Goal: Information Seeking & Learning: Learn about a topic

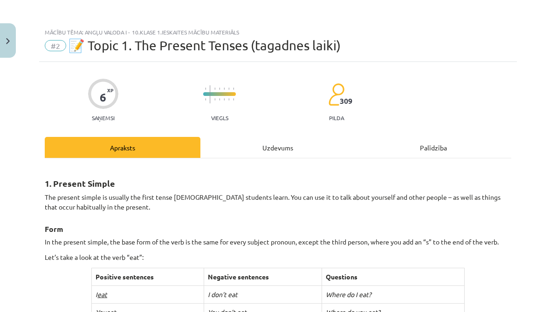
scroll to position [527, 0]
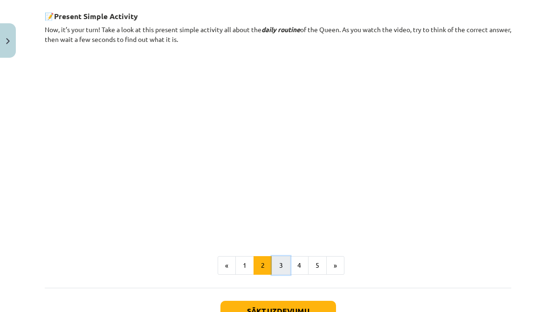
click at [277, 268] on button "3" at bounding box center [281, 265] width 19 height 19
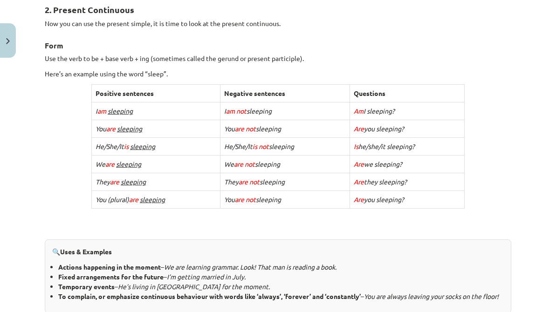
scroll to position [167, 0]
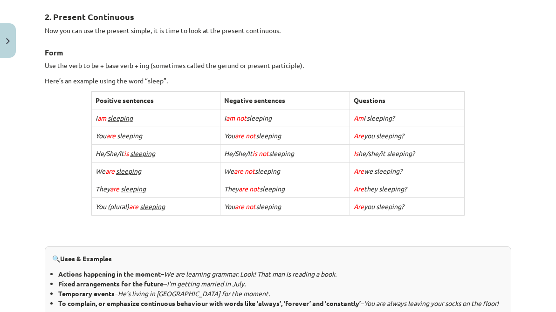
click at [330, 18] on h2 "2. Present Continuous" at bounding box center [278, 11] width 466 height 23
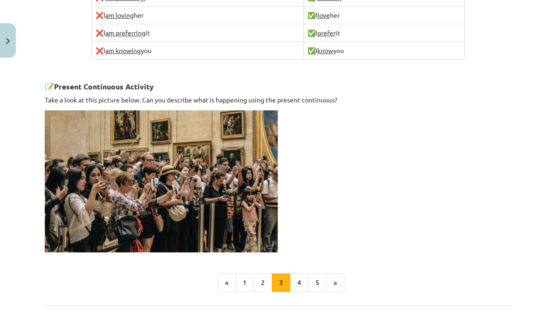
scroll to position [663, 0]
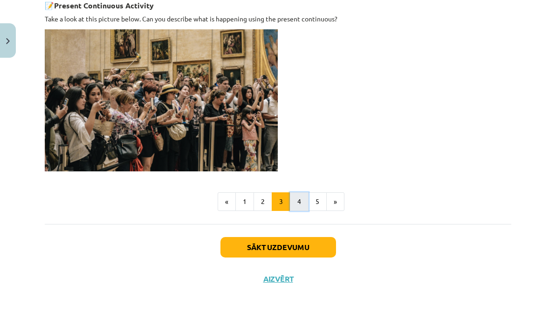
click at [300, 211] on button "4" at bounding box center [299, 201] width 19 height 19
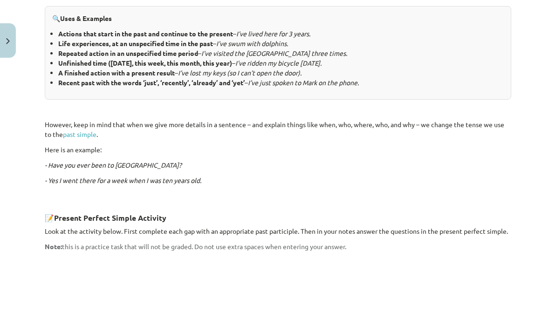
scroll to position [476, 0]
click at [86, 130] on link "past simple" at bounding box center [80, 134] width 34 height 8
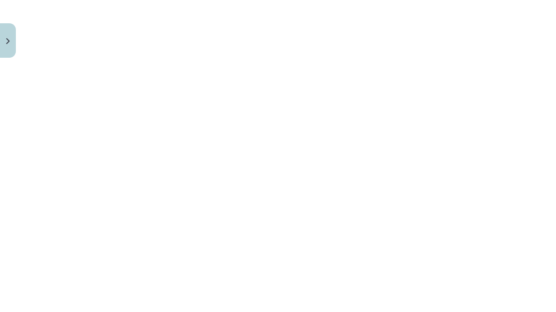
scroll to position [756, 0]
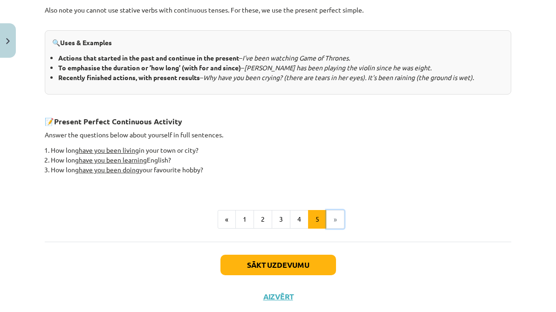
scroll to position [405, 0]
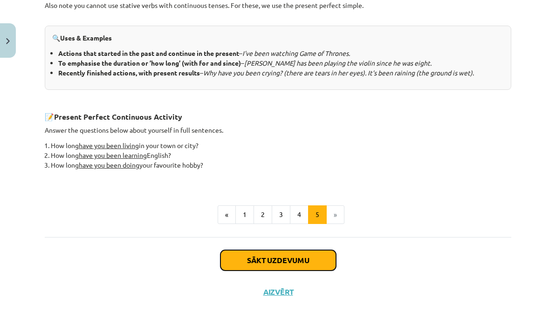
click at [286, 264] on button "Sākt uzdevumu" at bounding box center [278, 260] width 116 height 21
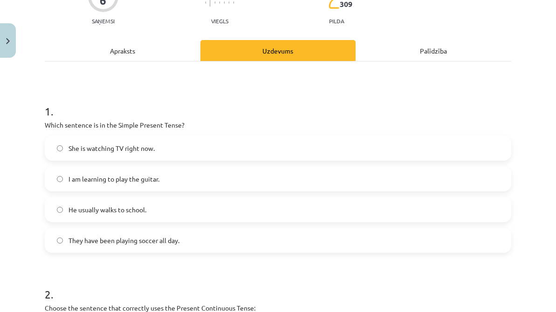
scroll to position [96, 0]
click at [149, 213] on label "He usually walks to school." at bounding box center [278, 210] width 465 height 23
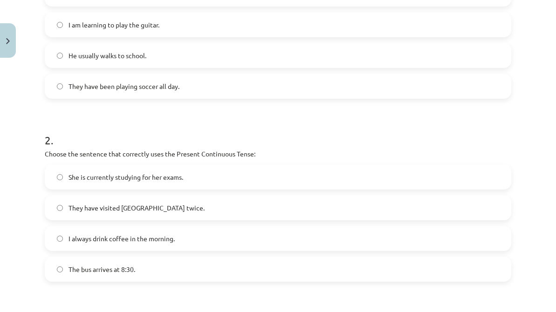
scroll to position [270, 0]
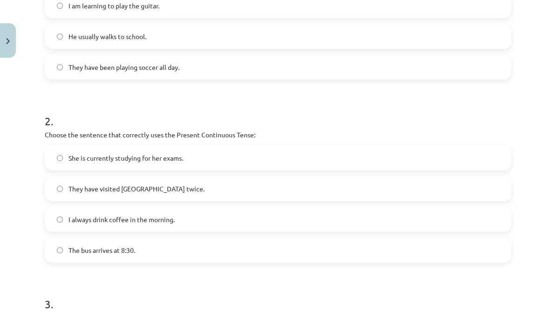
click at [141, 163] on label "She is currently studying for her exams." at bounding box center [278, 157] width 465 height 23
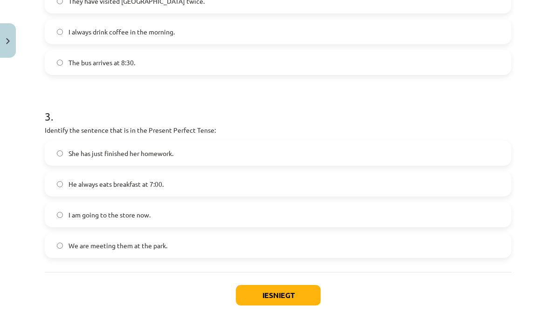
scroll to position [456, 0]
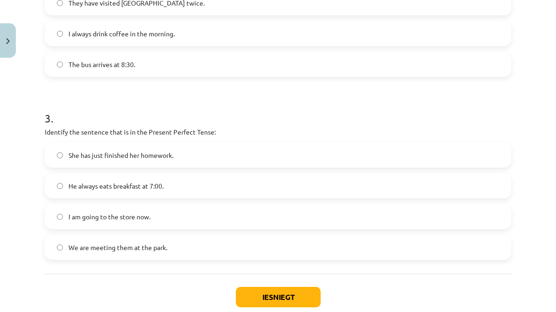
click at [162, 148] on label "She has just finished her homework." at bounding box center [278, 155] width 465 height 23
click at [247, 289] on button "Iesniegt" at bounding box center [278, 297] width 85 height 21
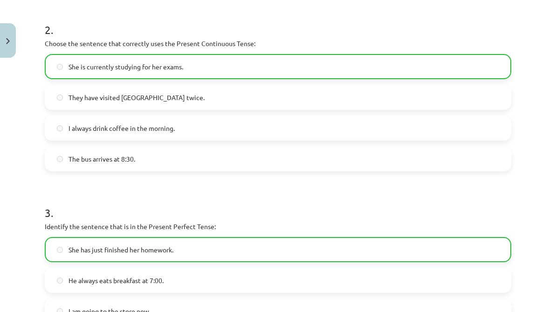
scroll to position [542, 0]
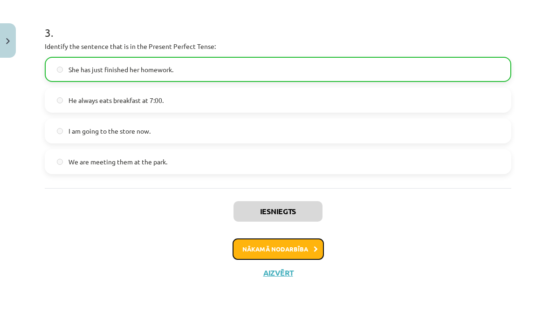
click at [314, 254] on button "Nākamā nodarbība" at bounding box center [278, 249] width 91 height 21
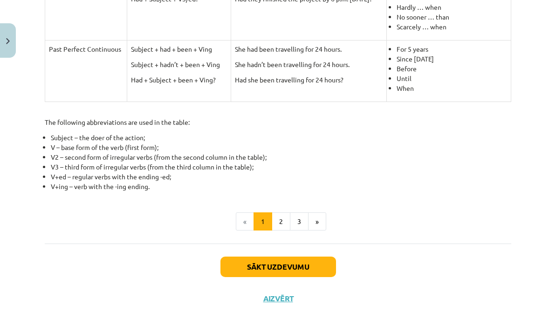
scroll to position [477, 0]
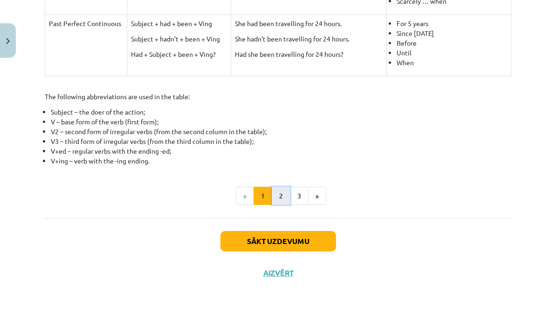
click at [278, 192] on button "2" at bounding box center [281, 196] width 19 height 19
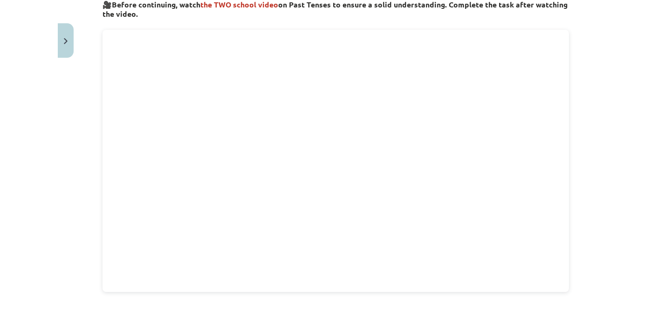
scroll to position [169, 0]
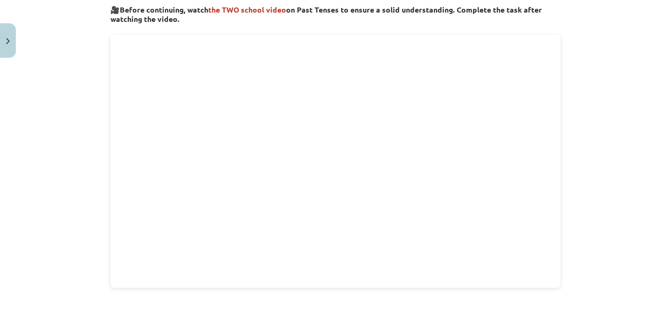
drag, startPoint x: 176, startPoint y: 17, endPoint x: 102, endPoint y: 10, distance: 74.5
click at [105, 10] on div "8 XP Saņemsi Viegls 304 pilda Apraksts Uzdevums Palīdzība 🎥 Before continuing, …" at bounding box center [335, 262] width 461 height 739
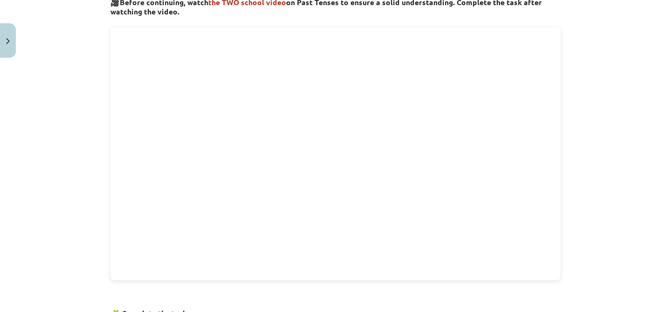
scroll to position [172, 0]
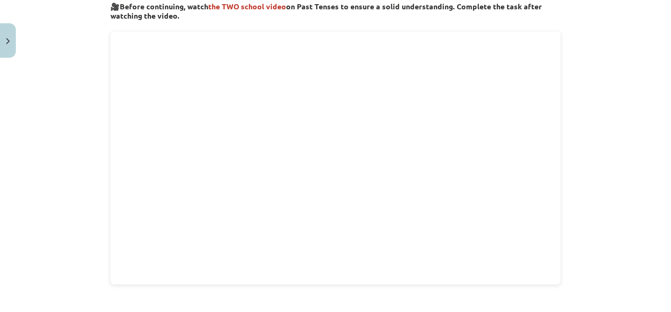
click at [555, 140] on div "Mācību tēma: Angļu valoda i - 10.klase 1.ieskaites mācību materiāls #3 📝 Topic …" at bounding box center [335, 156] width 671 height 312
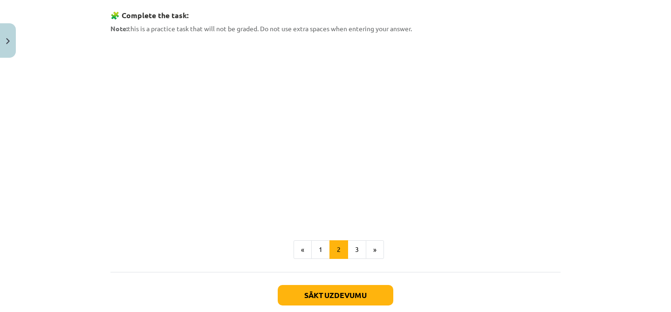
scroll to position [463, 0]
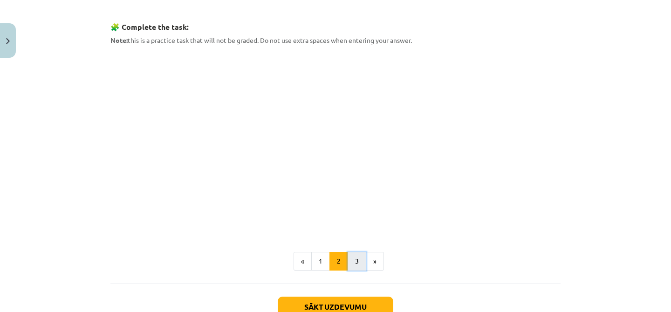
click at [356, 261] on button "3" at bounding box center [357, 261] width 19 height 19
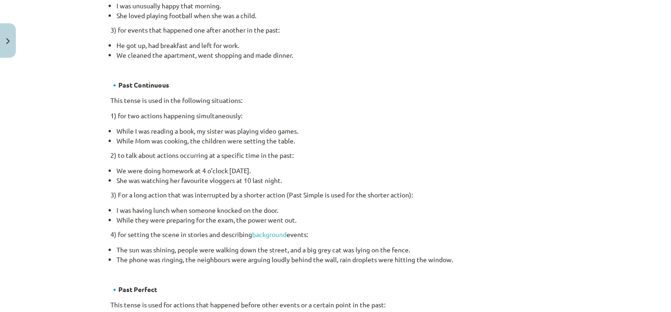
scroll to position [0, 0]
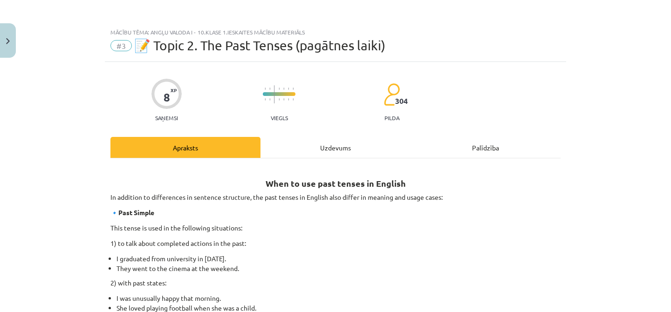
click at [329, 147] on div "Uzdevums" at bounding box center [335, 147] width 150 height 21
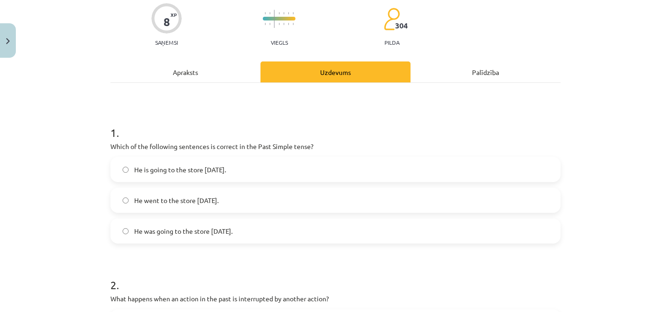
scroll to position [79, 0]
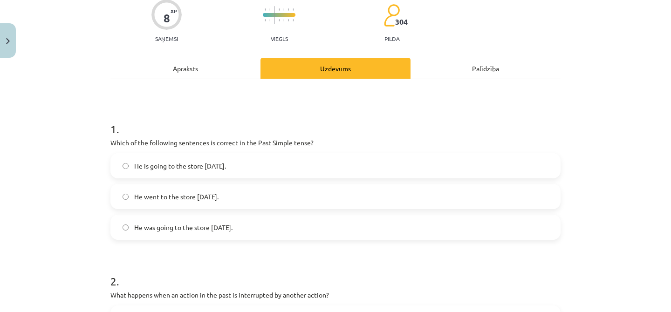
click at [189, 198] on span "He went to the store yesterday." at bounding box center [176, 197] width 84 height 10
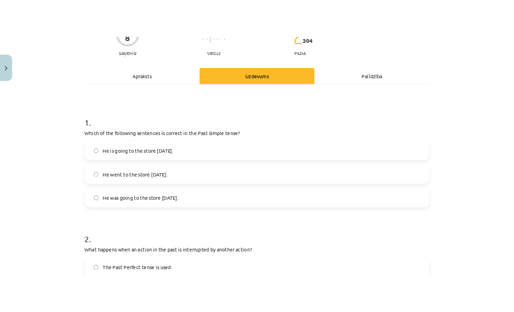
scroll to position [98, 0]
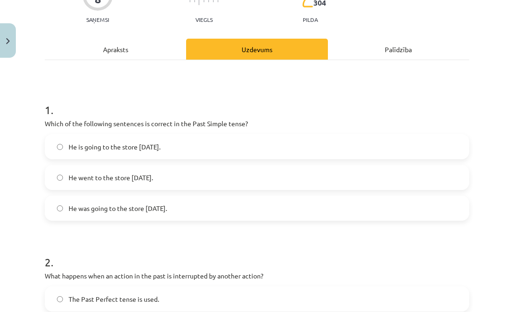
drag, startPoint x: 37, startPoint y: 117, endPoint x: 208, endPoint y: 210, distance: 194.8
click at [208, 210] on div "Mācību tēma: Angļu valoda i - 10.klase 1.ieskaites mācību materiāls #3 📝 Topic …" at bounding box center [257, 156] width 514 height 312
copy div "Which of the following sentences is correct in the Past Simple tense? He is goi…"
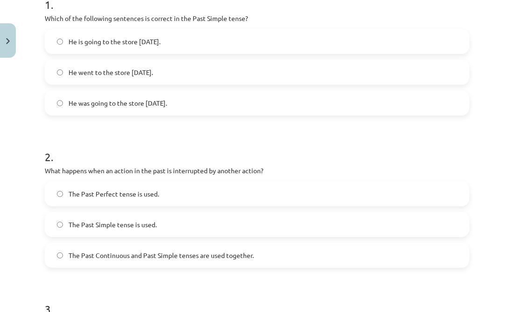
scroll to position [205, 0]
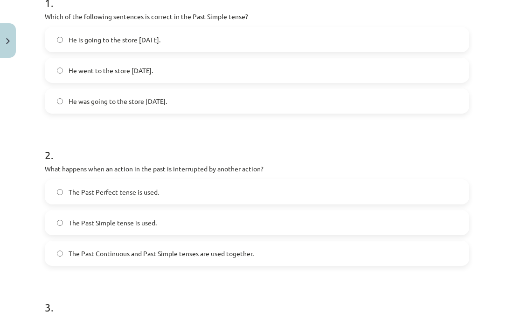
click at [173, 141] on h1 "2 ." at bounding box center [257, 146] width 424 height 29
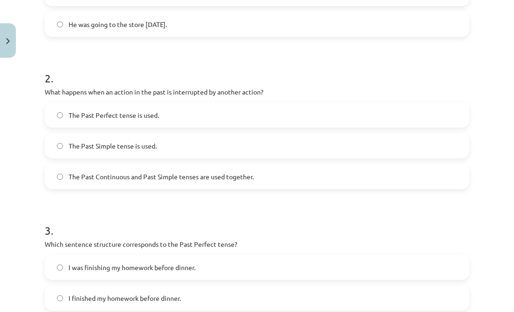
scroll to position [282, 0]
click at [124, 118] on span "The Past Perfect tense is used." at bounding box center [113, 116] width 90 height 10
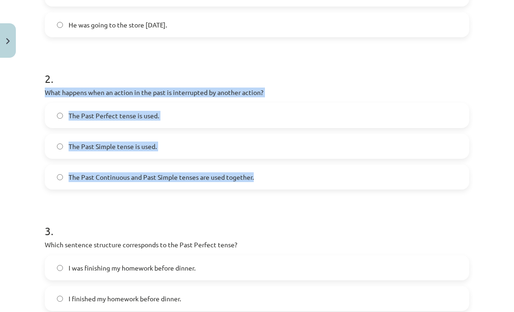
drag, startPoint x: 39, startPoint y: 90, endPoint x: 272, endPoint y: 179, distance: 249.1
click at [272, 179] on div "8 XP Saņemsi Viegls 304 pilda Apraksts Uzdevums Palīdzība 1 . Which of the foll…" at bounding box center [256, 179] width 435 height 799
copy div "What happens when an action in the past is interrupted by another action? The P…"
click at [276, 219] on h1 "3 ." at bounding box center [257, 222] width 424 height 29
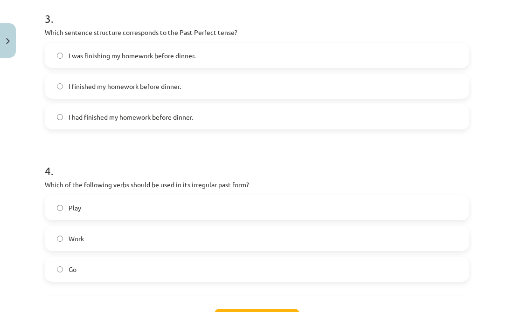
scroll to position [476, 0]
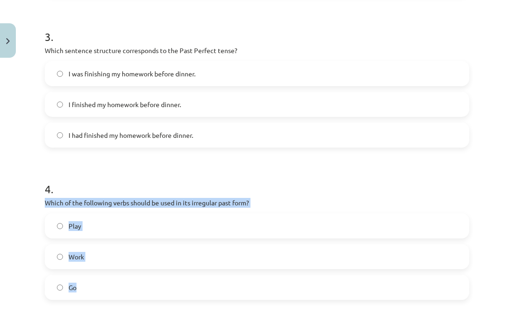
drag, startPoint x: 41, startPoint y: 201, endPoint x: 130, endPoint y: 289, distance: 124.6
copy div "Which of the following verbs should be used in its irregular past form? Play Wo…"
click at [84, 288] on label "Go" at bounding box center [257, 287] width 422 height 23
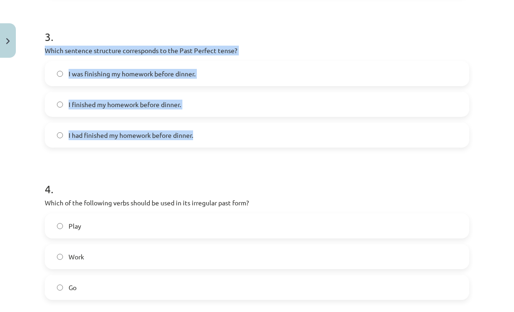
drag, startPoint x: 42, startPoint y: 49, endPoint x: 215, endPoint y: 144, distance: 196.4
copy div "Which sentence structure corresponds to the Past Perfect tense? I was finishing…"
click at [127, 164] on form "1 . Which of the following sentences is correct in the Past Simple tense? He is…" at bounding box center [257, 4] width 424 height 591
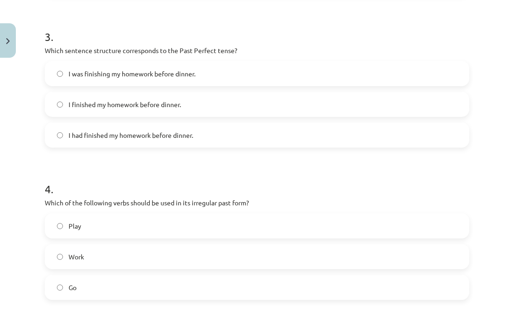
click at [101, 134] on span "I had finished my homework before dinner." at bounding box center [130, 135] width 124 height 10
click at [0, 207] on div "Mācību tēma: Angļu valoda i - 10.klase 1.ieskaites mācību materiāls #3 📝 Topic …" at bounding box center [257, 156] width 514 height 312
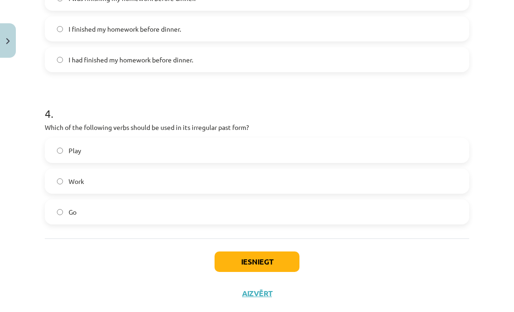
scroll to position [572, 0]
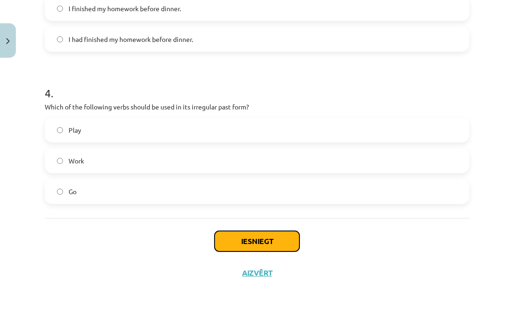
click at [258, 237] on button "Iesniegt" at bounding box center [256, 241] width 85 height 21
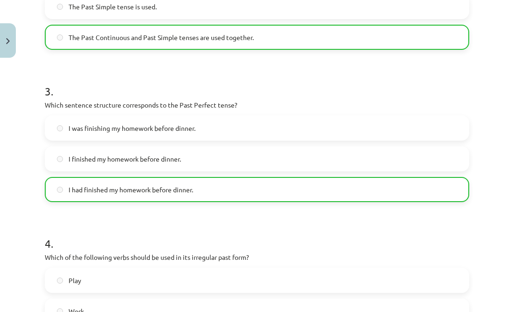
scroll to position [602, 0]
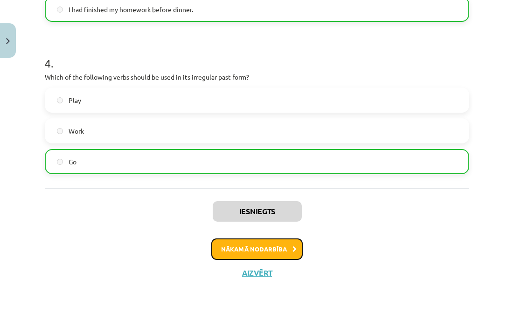
click at [286, 246] on button "Nākamā nodarbība" at bounding box center [256, 249] width 91 height 21
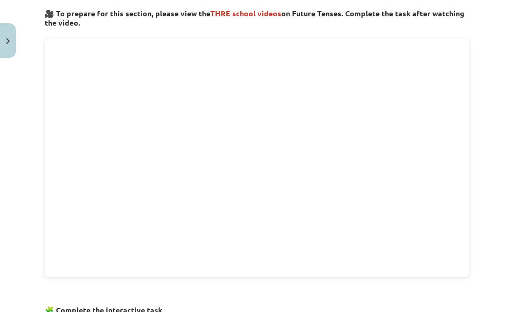
scroll to position [87, 0]
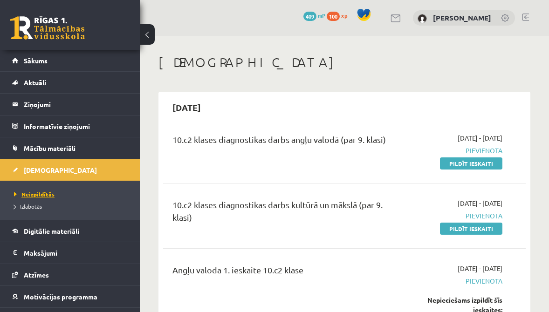
scroll to position [20, 0]
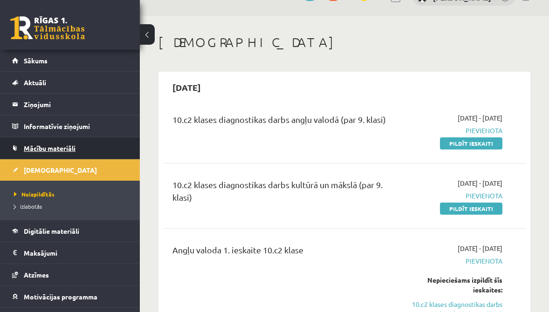
click at [55, 149] on span "Mācību materiāli" at bounding box center [50, 148] width 52 height 8
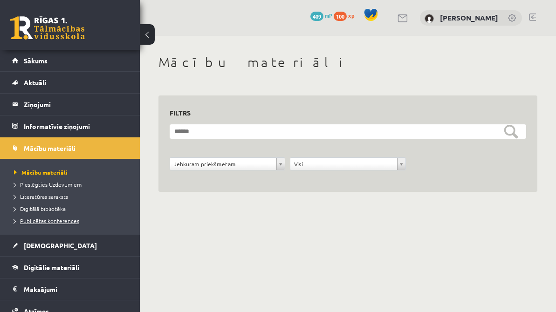
click at [68, 225] on link "Publicētas konferences" at bounding box center [72, 221] width 116 height 8
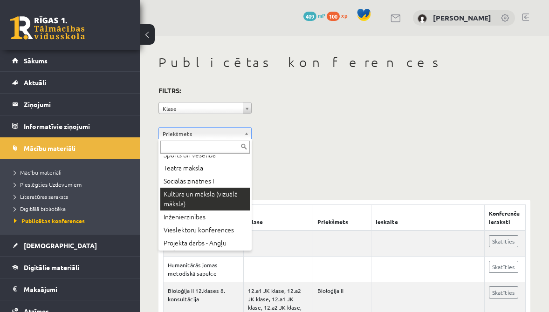
scroll to position [285, 0]
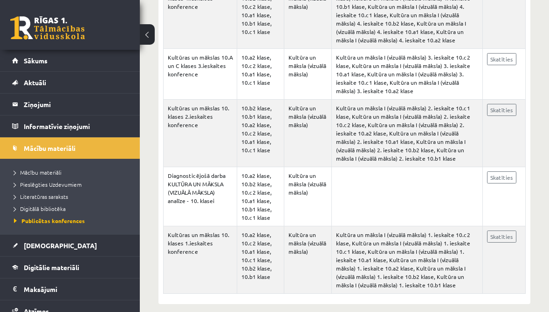
scroll to position [260, 0]
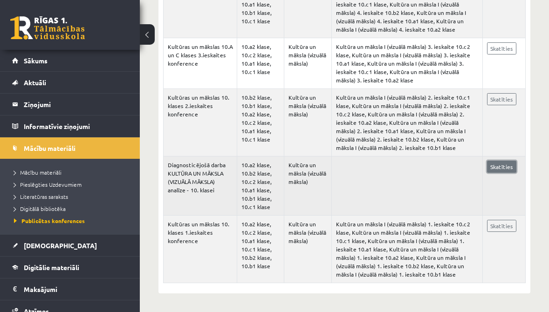
click at [490, 167] on link "Skatīties" at bounding box center [501, 167] width 29 height 12
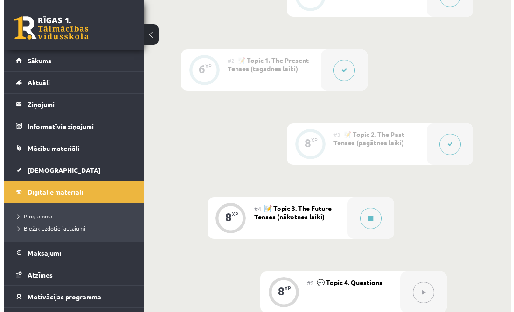
scroll to position [381, 0]
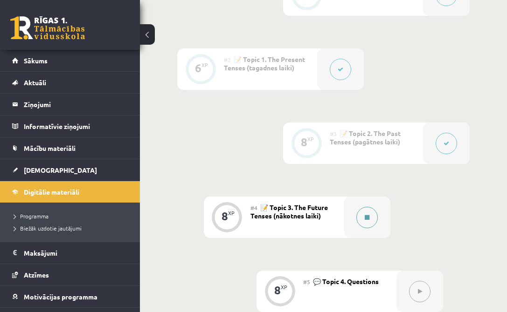
click at [366, 223] on button at bounding box center [366, 217] width 21 height 21
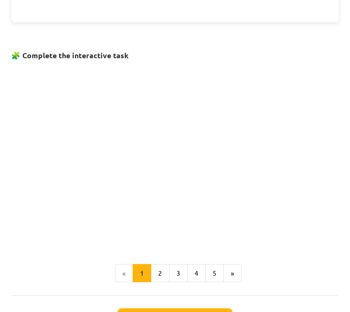
scroll to position [472, 0]
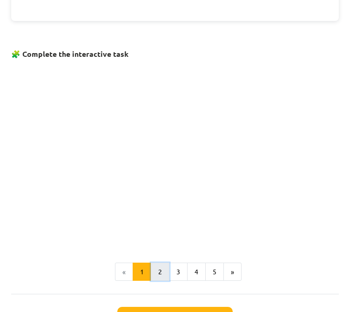
click at [159, 269] on button "2" at bounding box center [160, 272] width 19 height 19
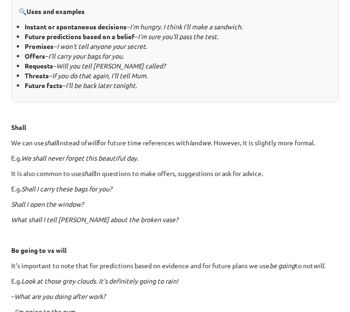
scroll to position [528, 0]
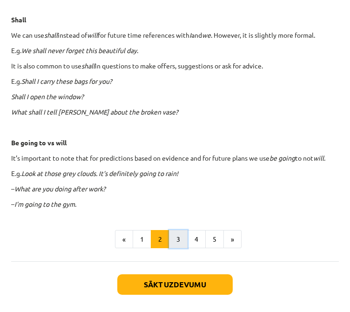
click at [173, 246] on button "3" at bounding box center [178, 239] width 19 height 19
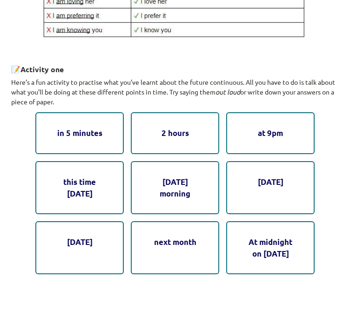
scroll to position [499, 0]
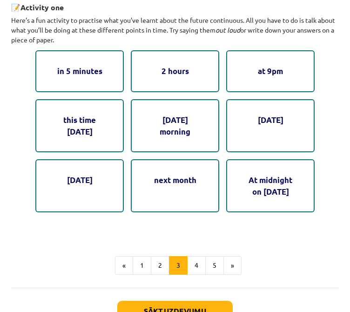
click at [270, 21] on p "Here’s a fun activity to practise what you’ve learnt about the future continuou…" at bounding box center [175, 29] width 328 height 29
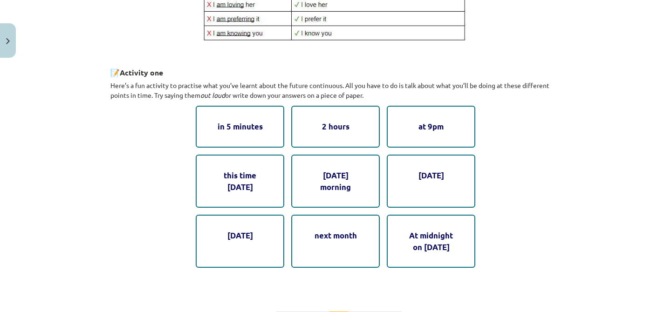
scroll to position [567, 0]
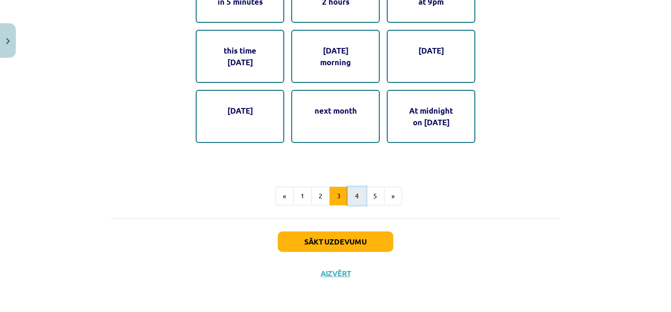
click at [356, 196] on button "4" at bounding box center [357, 196] width 19 height 19
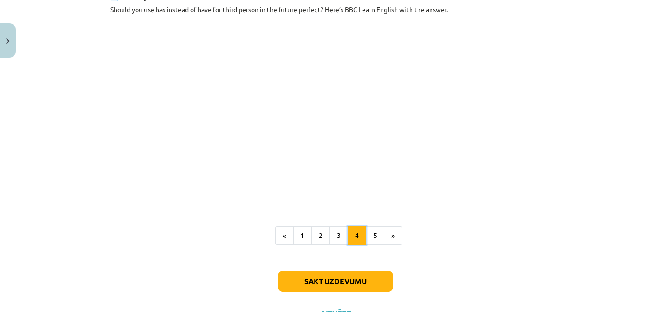
scroll to position [501, 0]
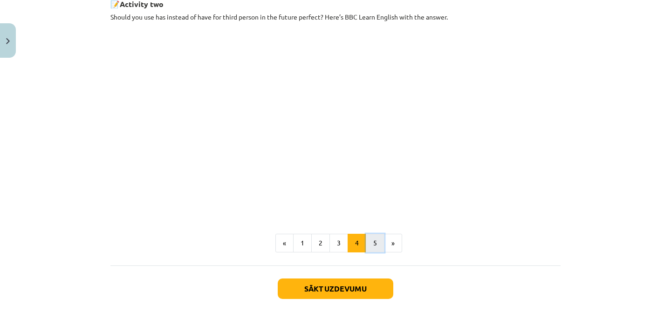
click at [371, 253] on button "5" at bounding box center [375, 243] width 19 height 19
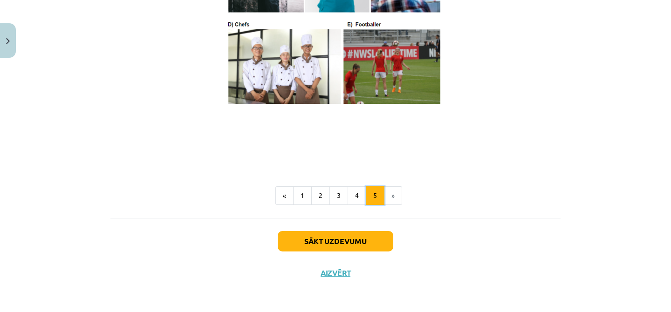
scroll to position [610, 0]
click at [388, 201] on li "»" at bounding box center [393, 195] width 18 height 19
click at [353, 240] on button "Sākt uzdevumu" at bounding box center [336, 241] width 116 height 21
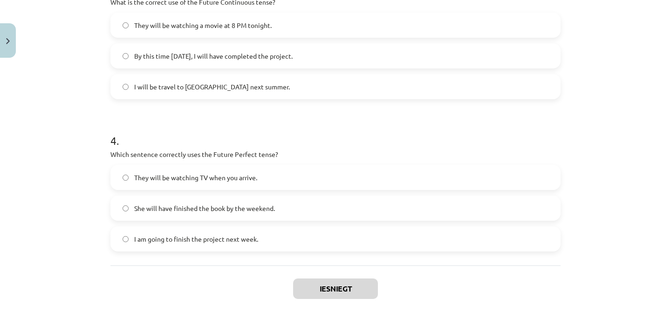
scroll to position [572, 0]
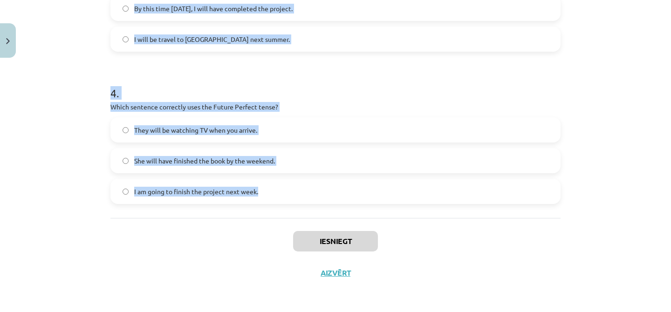
drag, startPoint x: 104, startPoint y: 184, endPoint x: 278, endPoint y: 208, distance: 175.0
copy form "1 . Which sentence correctly uses "will" to make a prediction? I will going to …"
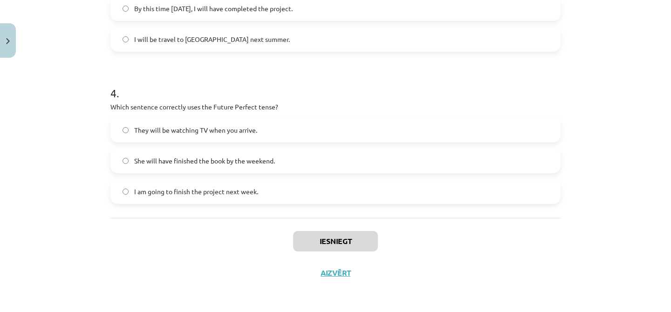
click at [393, 93] on h1 "4 ." at bounding box center [335, 84] width 450 height 29
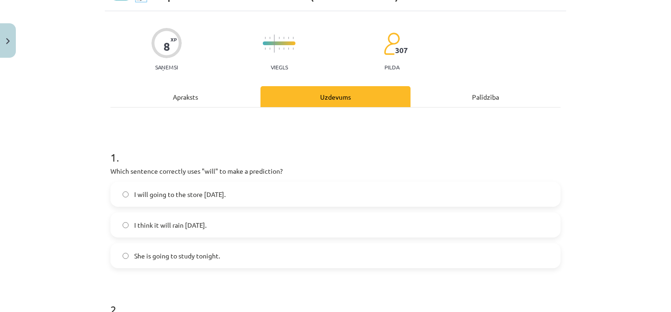
scroll to position [53, 0]
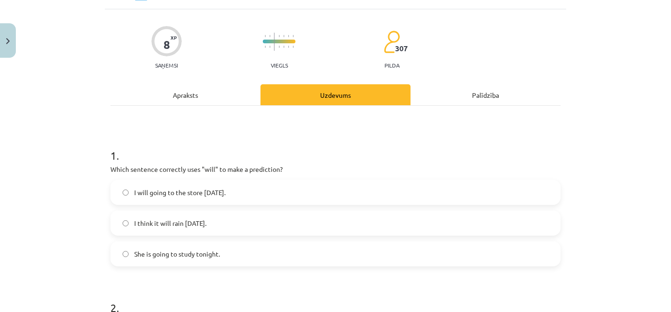
click at [197, 220] on span "I think it will rain [DATE]." at bounding box center [170, 224] width 72 height 10
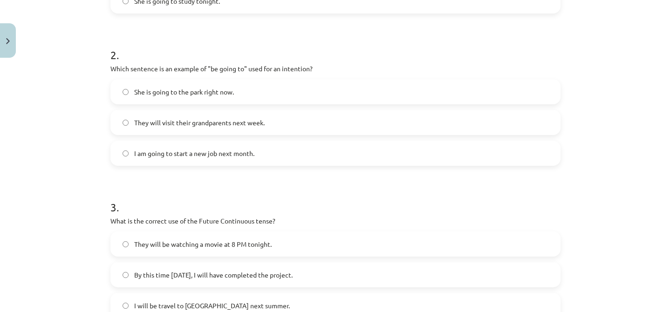
scroll to position [308, 0]
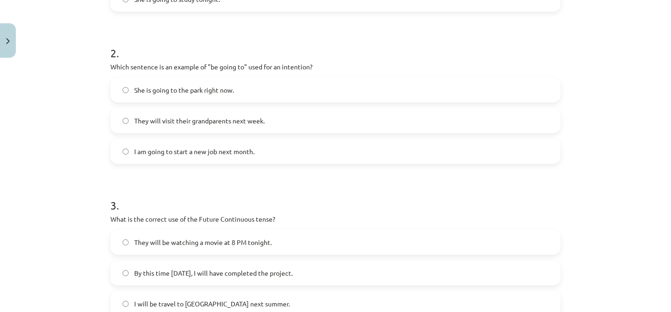
click at [207, 151] on span "I am going to start a new job next month." at bounding box center [194, 152] width 120 height 10
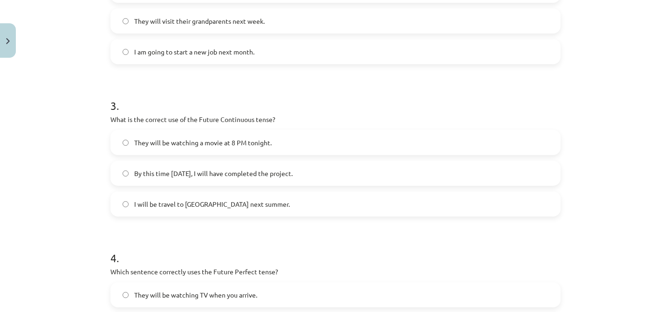
scroll to position [409, 0]
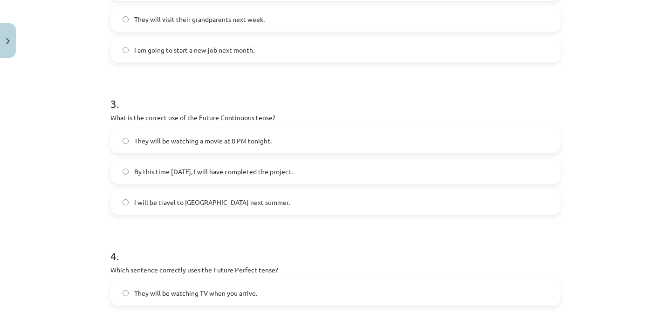
click at [196, 139] on span "They will be watching a movie at 8 PM tonight." at bounding box center [202, 141] width 137 height 10
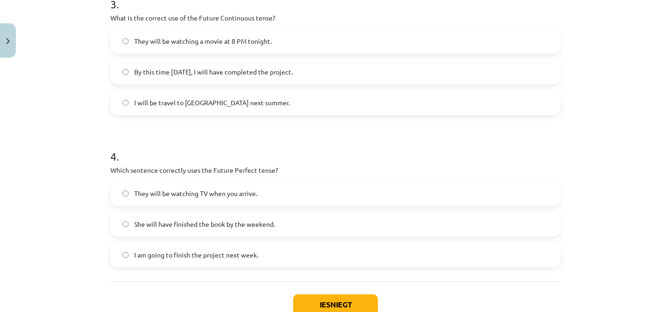
scroll to position [572, 0]
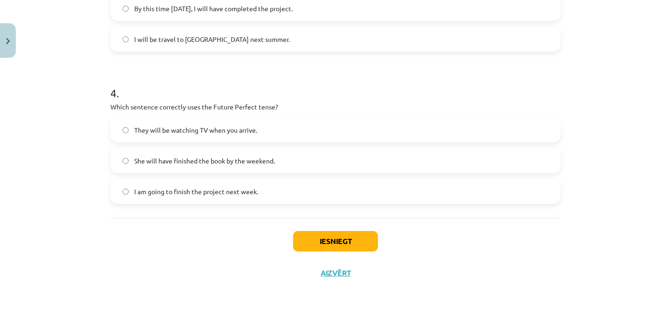
click at [194, 158] on span "She will have finished the book by the weekend." at bounding box center [204, 161] width 141 height 10
click at [333, 243] on button "Iesniegt" at bounding box center [335, 241] width 85 height 21
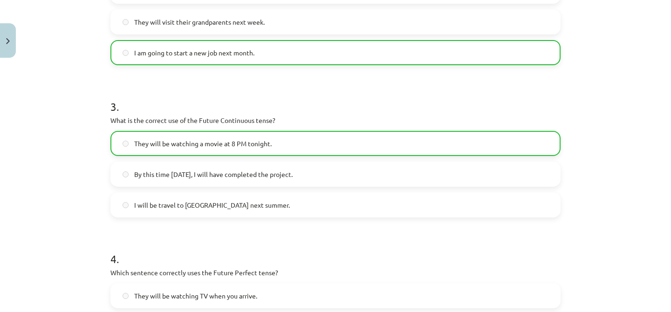
scroll to position [602, 0]
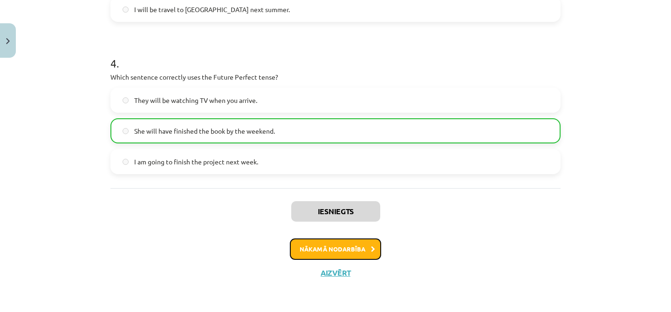
click at [314, 250] on button "Nākamā nodarbība" at bounding box center [335, 249] width 91 height 21
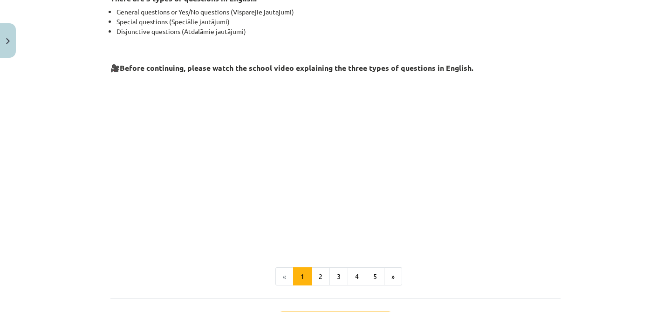
scroll to position [260, 0]
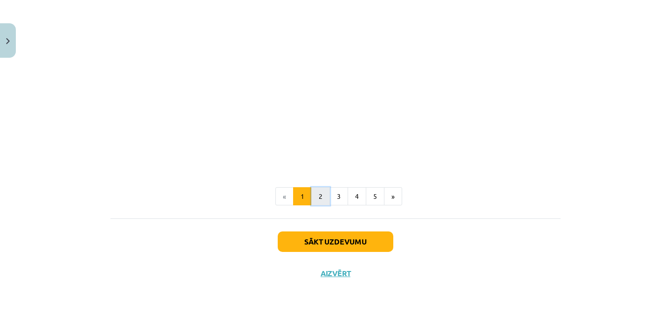
click at [316, 194] on button "2" at bounding box center [320, 196] width 19 height 19
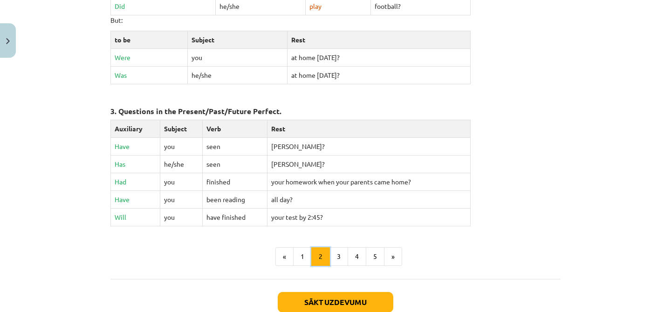
scroll to position [429, 0]
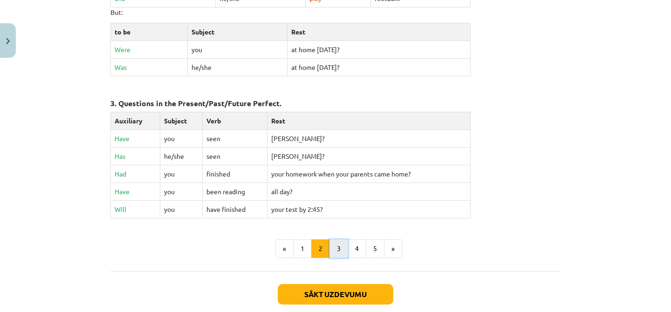
click at [335, 246] on button "3" at bounding box center [338, 249] width 19 height 19
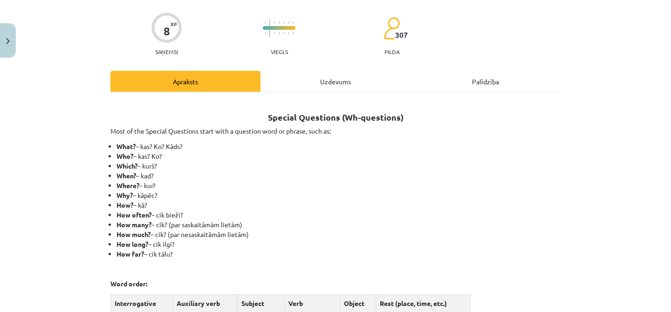
scroll to position [0, 0]
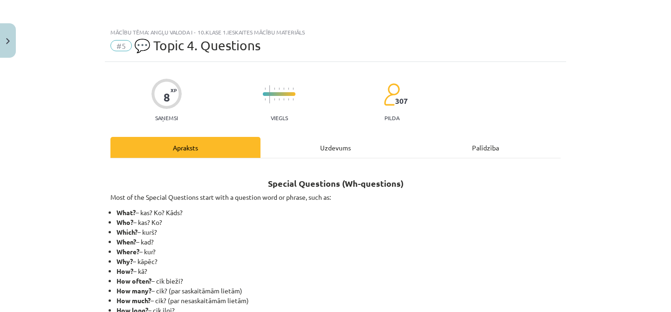
drag, startPoint x: 178, startPoint y: 150, endPoint x: 100, endPoint y: 50, distance: 126.5
click at [100, 50] on div "Mācību tēma: Angļu valoda i - 10.[PERSON_NAME] 1.ieskaites mācību materiāls #5 …" at bounding box center [335, 156] width 671 height 312
drag, startPoint x: 100, startPoint y: 48, endPoint x: 115, endPoint y: 47, distance: 15.4
click at [100, 48] on div "Mācību tēma: Angļu valoda i - 10.[PERSON_NAME] 1.ieskaites mācību materiāls #5 …" at bounding box center [335, 156] width 671 height 312
click at [124, 47] on span "#5" at bounding box center [120, 45] width 21 height 11
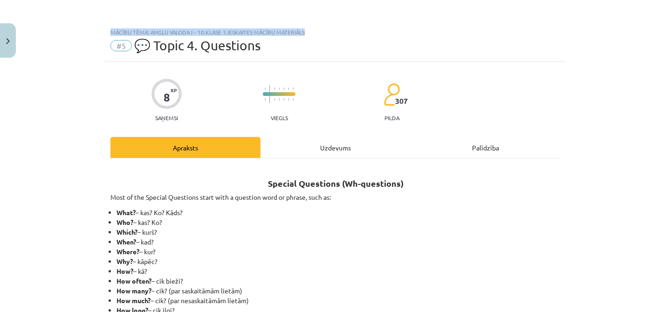
scroll to position [72, 0]
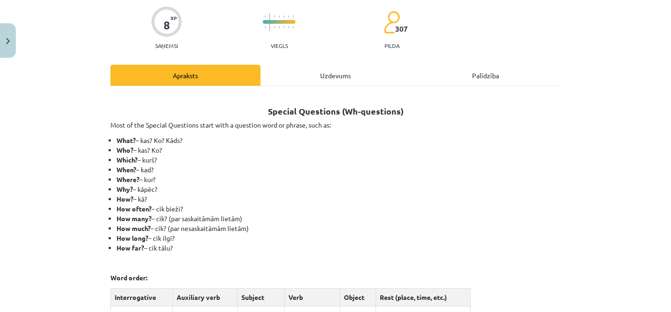
drag, startPoint x: 110, startPoint y: 46, endPoint x: 285, endPoint y: 188, distance: 226.0
click at [279, 190] on div "Mācību tēma: Angļu valoda i - 10.[PERSON_NAME] 1.ieskaites mācību materiāls #5 …" at bounding box center [335, 156] width 671 height 312
click at [293, 185] on li "Why? – kāpēc?" at bounding box center [338, 190] width 444 height 10
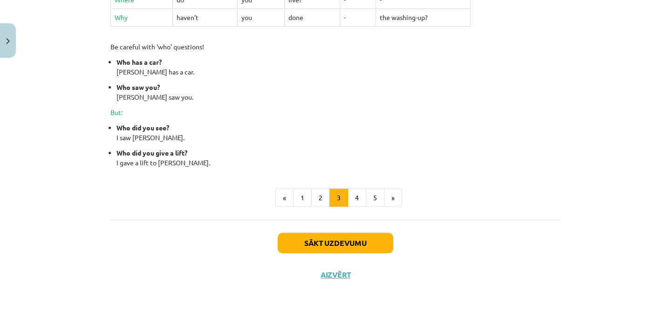
scroll to position [443, 0]
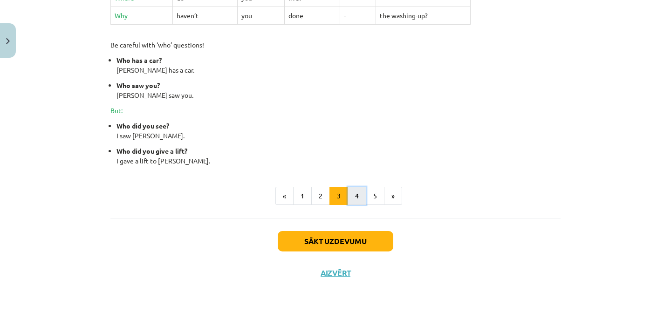
click at [350, 194] on button "4" at bounding box center [357, 196] width 19 height 19
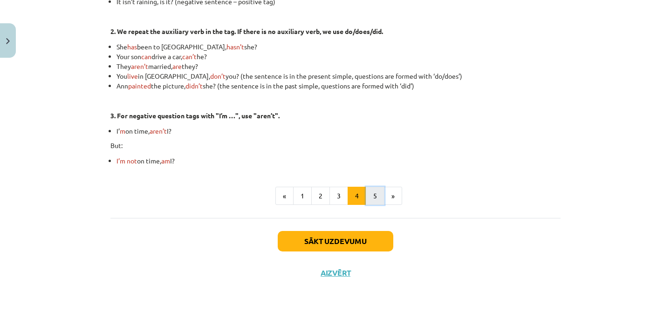
click at [374, 198] on button "5" at bounding box center [375, 196] width 19 height 19
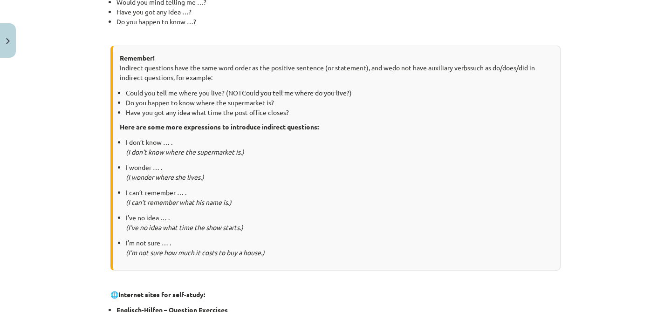
scroll to position [524, 0]
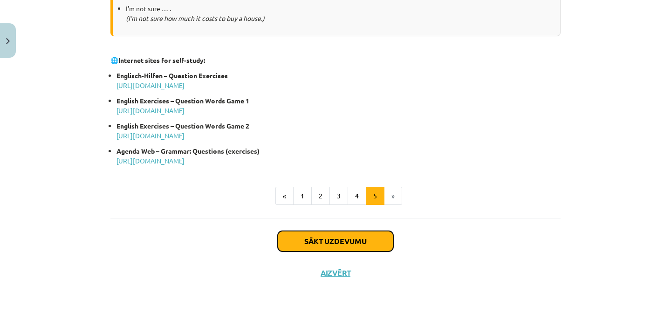
click at [336, 232] on button "Sākt uzdevumu" at bounding box center [336, 241] width 116 height 21
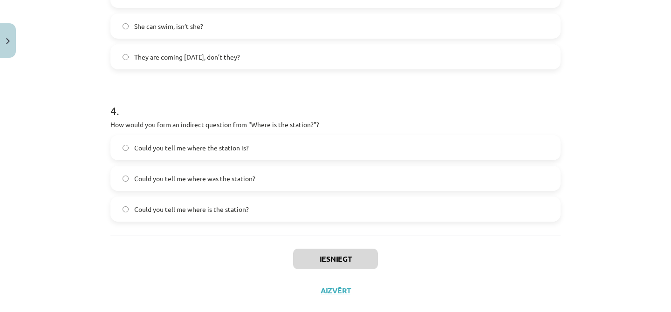
scroll to position [572, 0]
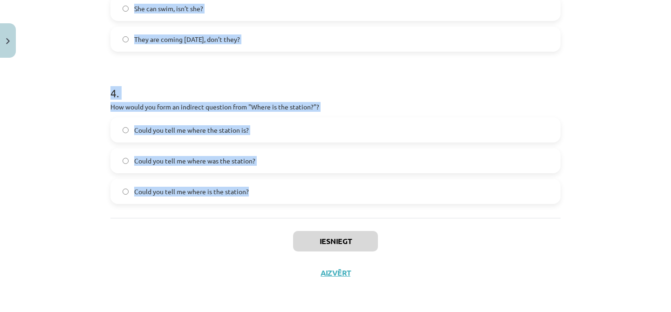
drag, startPoint x: 107, startPoint y: 150, endPoint x: 251, endPoint y: 196, distance: 150.8
copy form "1 . What is the correct word order for a question in the Present Simple tense? …"
click at [313, 78] on h1 "4 ." at bounding box center [335, 84] width 450 height 29
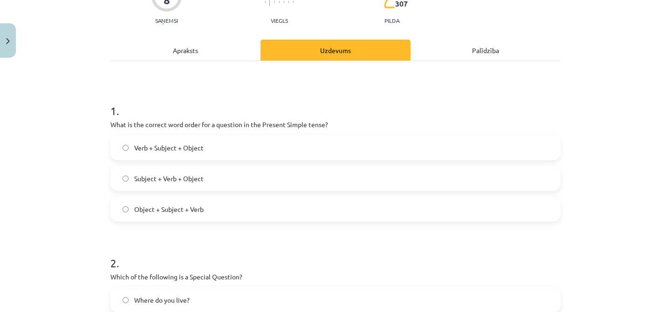
scroll to position [0, 0]
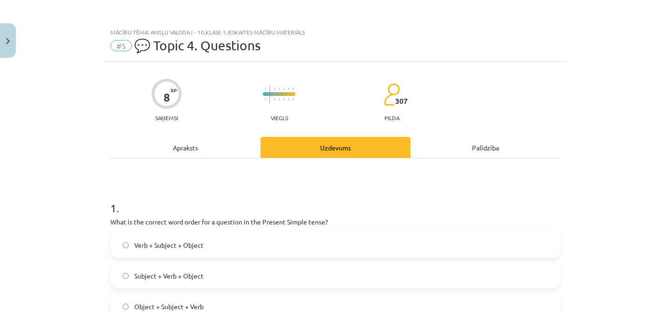
click at [182, 240] on span "Verb + Subject + Object" at bounding box center [168, 245] width 69 height 10
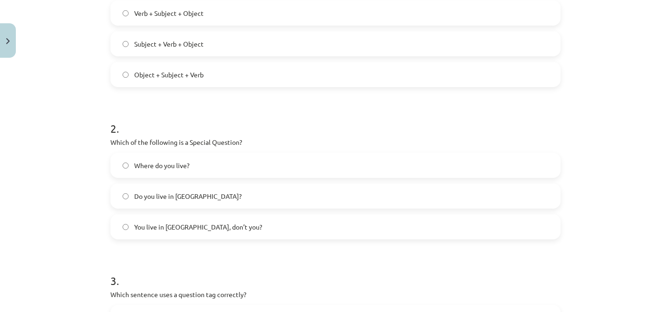
scroll to position [243, 0]
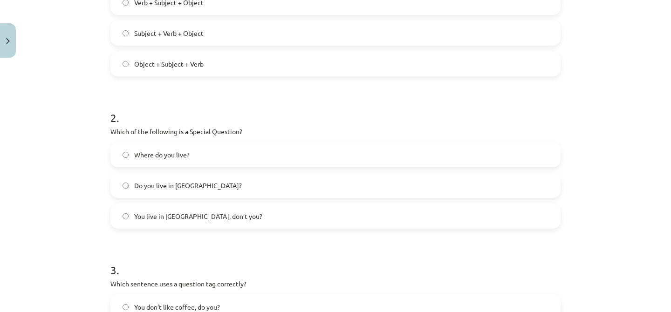
click at [198, 219] on span "You live in [GEOGRAPHIC_DATA], don’t you?" at bounding box center [198, 217] width 128 height 10
click at [200, 146] on label "Where do you live?" at bounding box center [335, 154] width 448 height 23
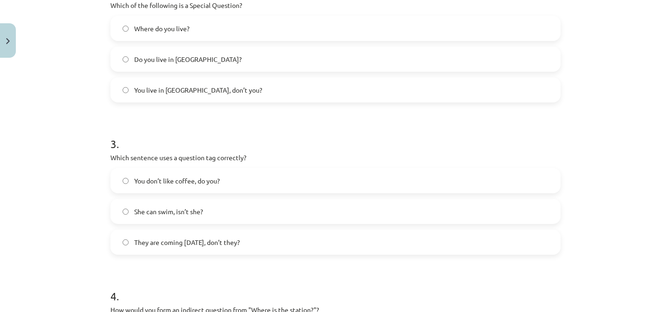
scroll to position [412, 0]
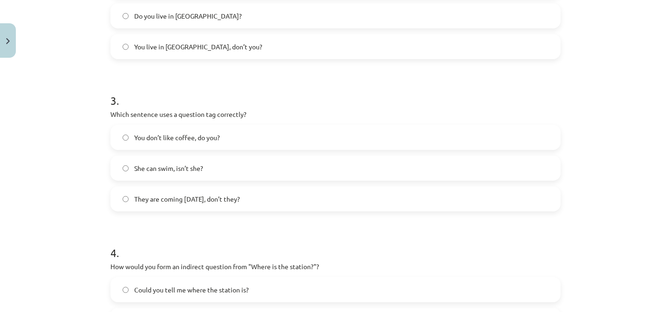
click at [226, 195] on span "They are coming [DATE], don’t they?" at bounding box center [187, 199] width 106 height 10
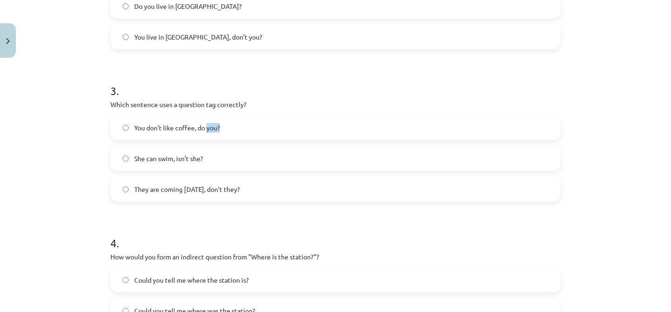
click at [205, 133] on label "You don’t like coffee, do you?" at bounding box center [335, 127] width 448 height 23
click at [202, 125] on span "You don’t like coffee, do you?" at bounding box center [177, 128] width 86 height 10
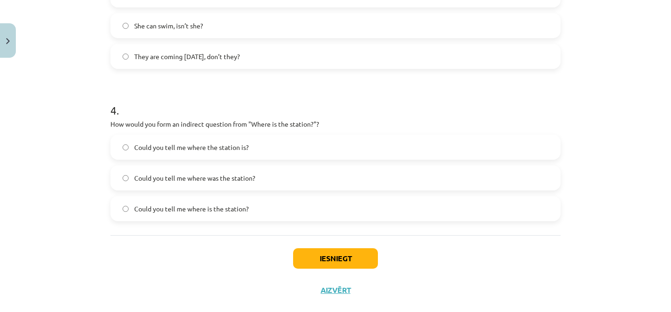
scroll to position [572, 0]
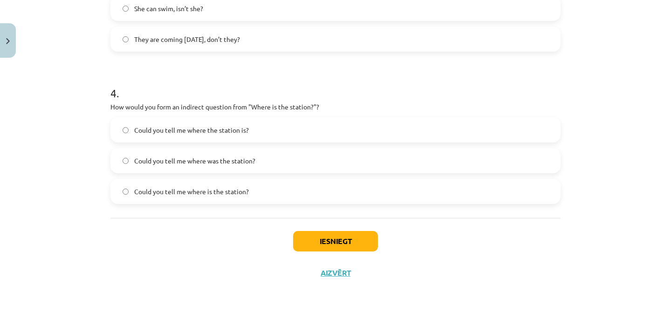
click at [224, 125] on span "Could you tell me where the station is?" at bounding box center [191, 130] width 115 height 10
click at [296, 238] on button "Iesniegt" at bounding box center [335, 241] width 85 height 21
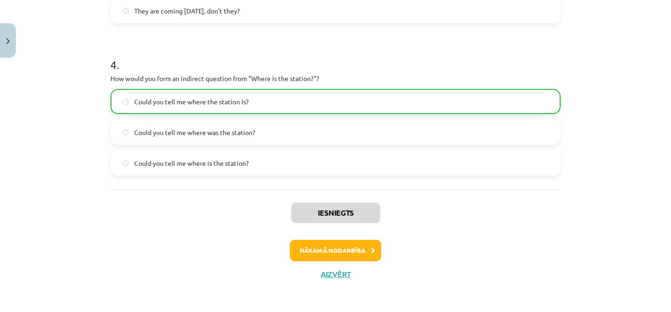
scroll to position [602, 0]
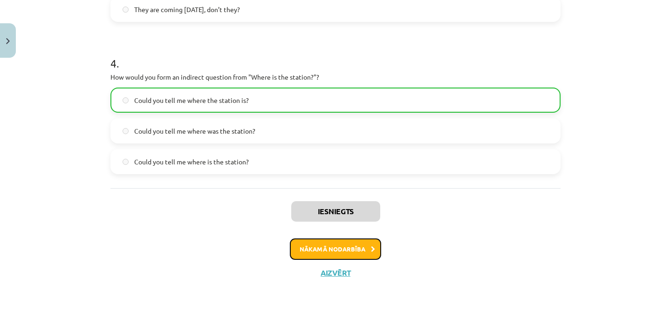
click at [320, 251] on button "Nākamā nodarbība" at bounding box center [335, 249] width 91 height 21
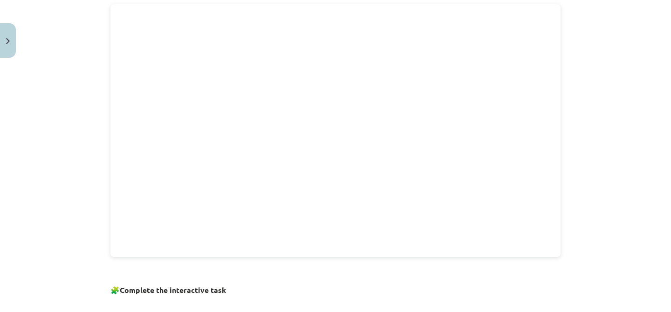
scroll to position [353, 0]
click at [506, 96] on div "Mācību tēma: Angļu valoda i - 10.[PERSON_NAME] 1.ieskaites mācību materiāls #6 …" at bounding box center [335, 156] width 671 height 312
click at [506, 82] on div "Mācību tēma: Angļu valoda i - 10.[PERSON_NAME] 1.ieskaites mācību materiāls #6 …" at bounding box center [335, 156] width 671 height 312
